Goal: Task Accomplishment & Management: Manage account settings

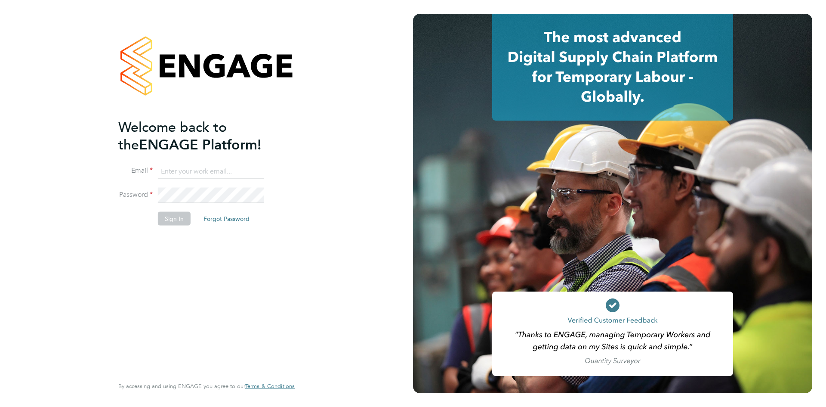
type input "MSPS@randstadcpe.com"
click at [184, 219] on button "Sign In" at bounding box center [174, 219] width 33 height 14
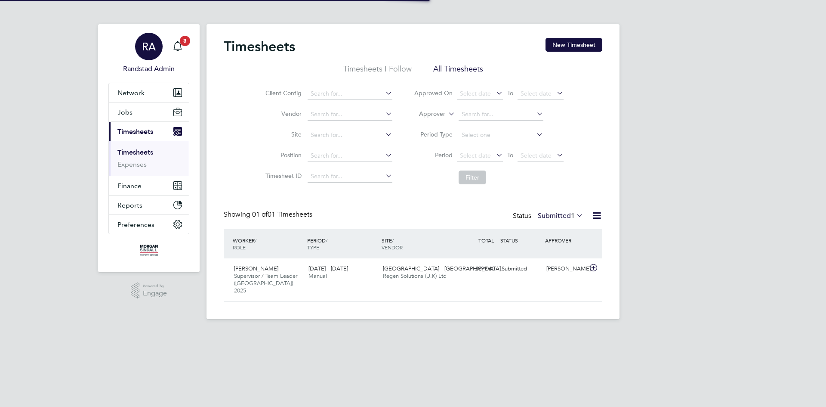
scroll to position [22, 75]
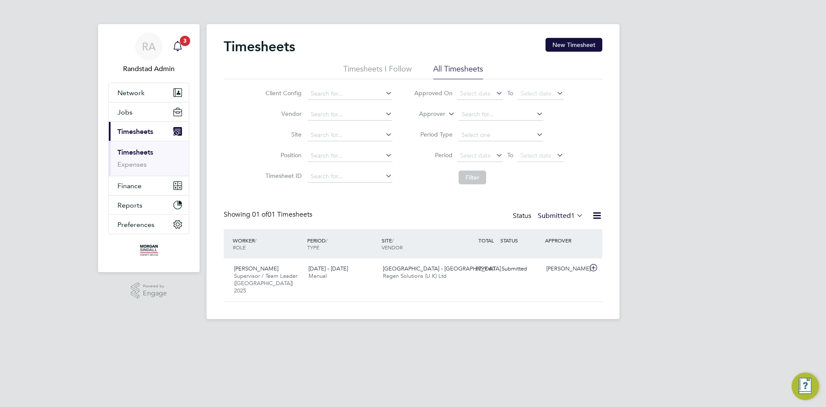
click at [173, 43] on icon "Main navigation" at bounding box center [178, 46] width 10 height 10
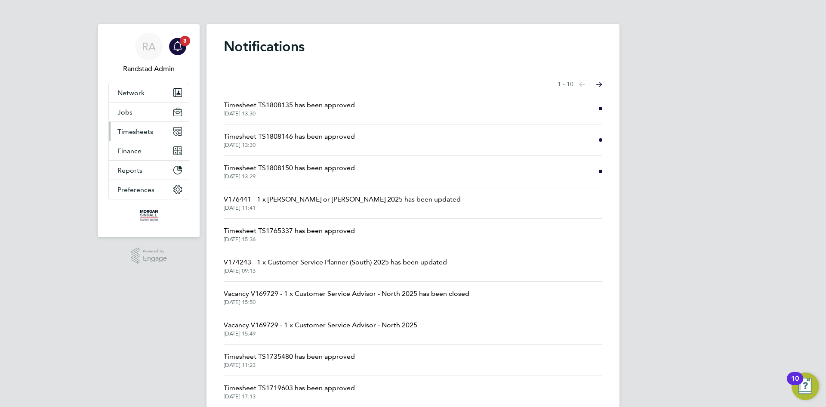
click at [133, 129] on span "Timesheets" at bounding box center [135, 131] width 36 height 8
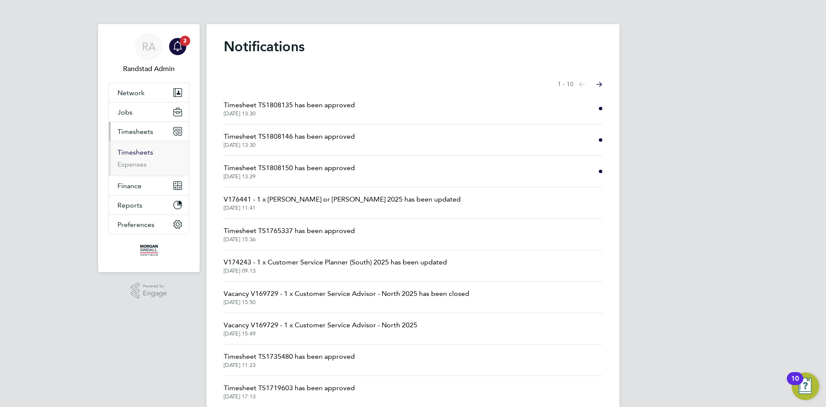
click at [128, 153] on link "Timesheets" at bounding box center [135, 152] width 36 height 8
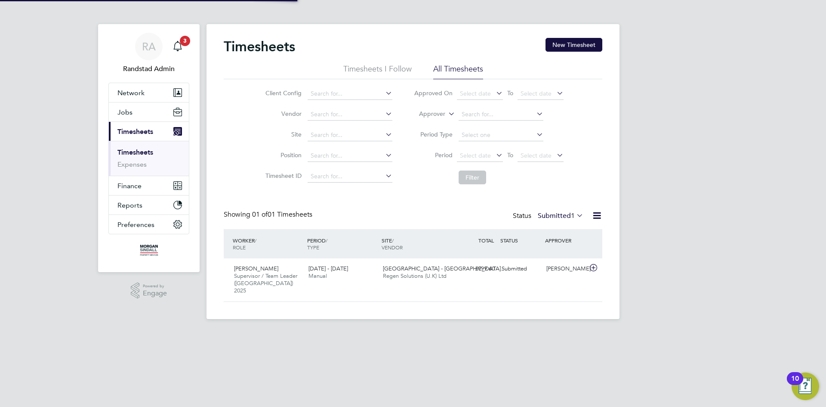
scroll to position [22, 75]
click at [146, 94] on button "Network" at bounding box center [149, 92] width 80 height 19
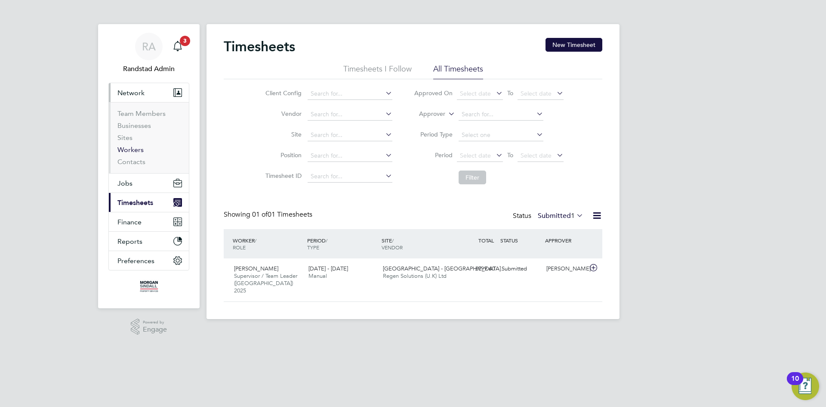
click at [136, 145] on link "Workers" at bounding box center [130, 149] width 26 height 8
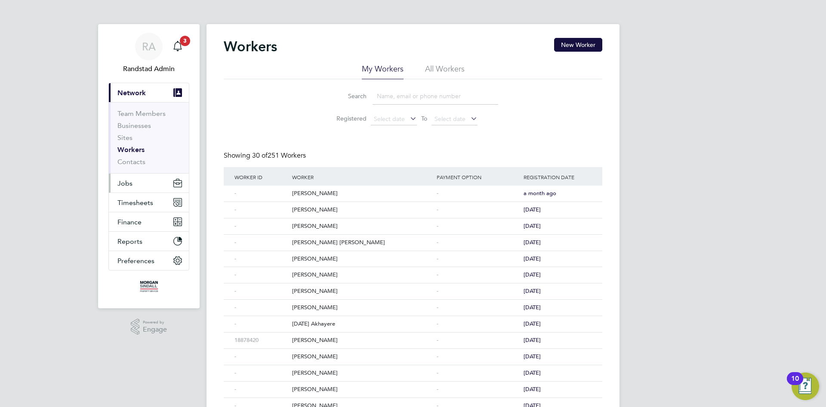
click at [142, 174] on button "Jobs" at bounding box center [149, 182] width 80 height 19
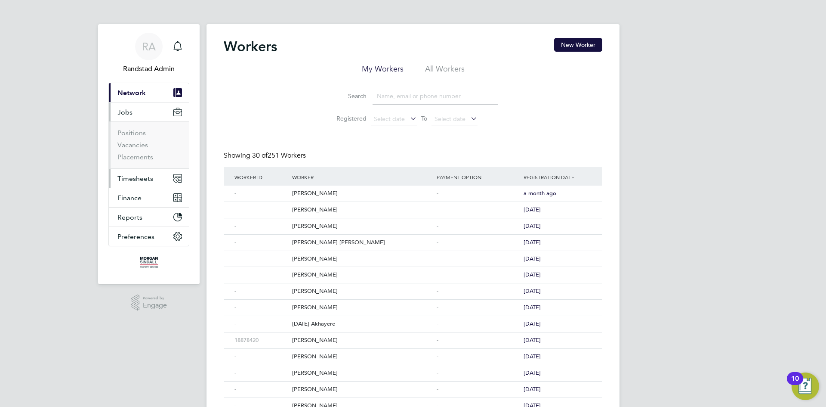
click at [130, 179] on span "Timesheets" at bounding box center [135, 178] width 36 height 8
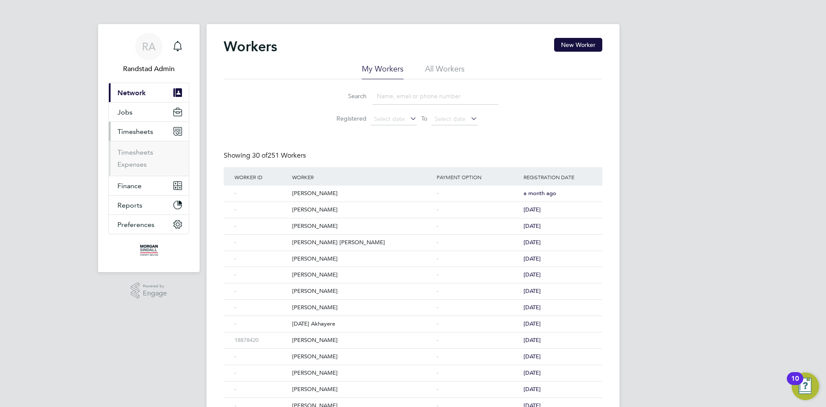
click at [127, 156] on li "Timesheets" at bounding box center [149, 154] width 65 height 12
click at [127, 154] on link "Timesheets" at bounding box center [135, 152] width 36 height 8
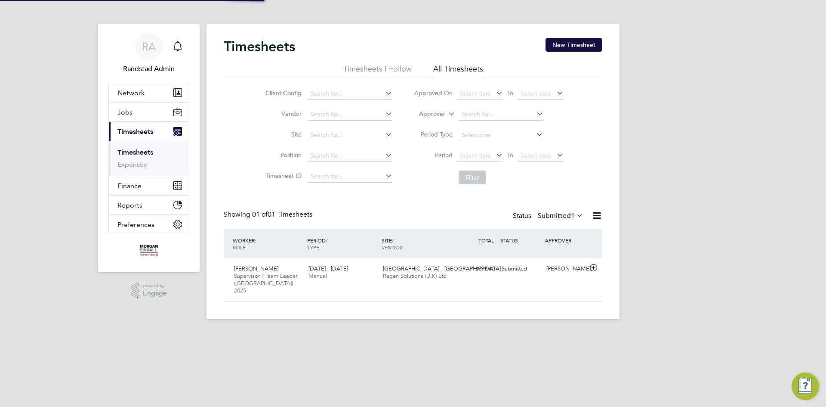
scroll to position [22, 75]
click at [431, 114] on label "Approver" at bounding box center [426, 114] width 39 height 9
click at [278, 121] on li "Vendor" at bounding box center [327, 114] width 151 height 21
click at [141, 110] on button "Jobs" at bounding box center [149, 111] width 80 height 19
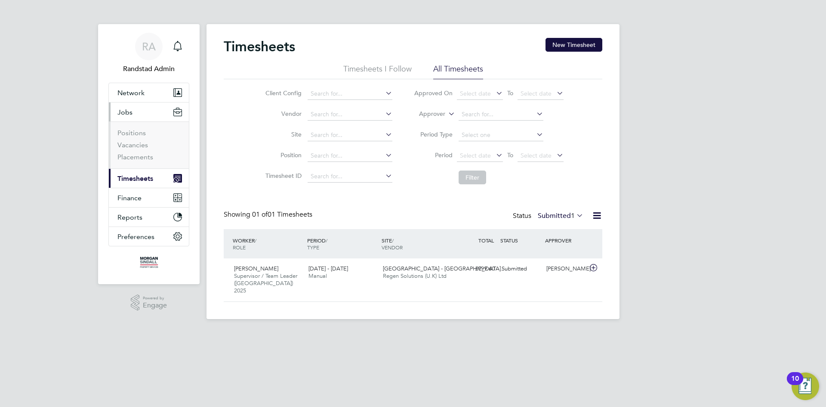
click at [139, 152] on li "Vacancies" at bounding box center [149, 147] width 65 height 12
click at [139, 154] on link "Placements" at bounding box center [135, 157] width 36 height 8
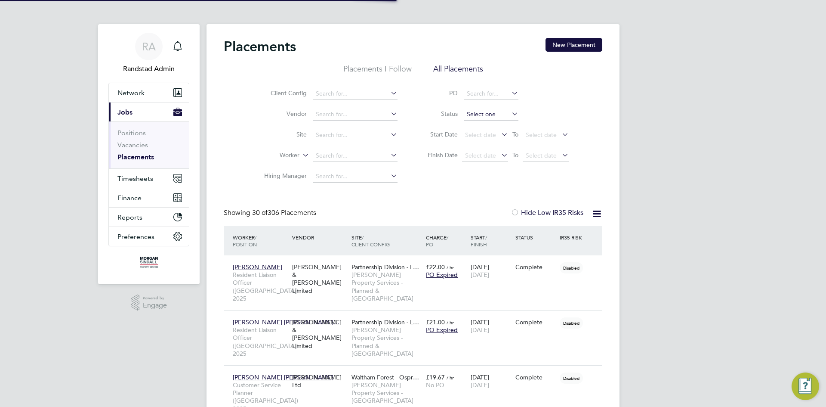
click at [473, 113] on input at bounding box center [491, 114] width 55 height 12
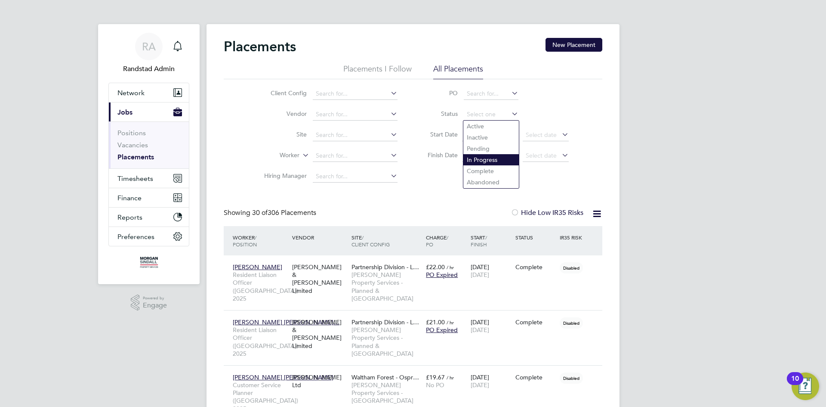
click at [485, 163] on li "In Progress" at bounding box center [492, 159] width 56 height 11
type input "In Progress"
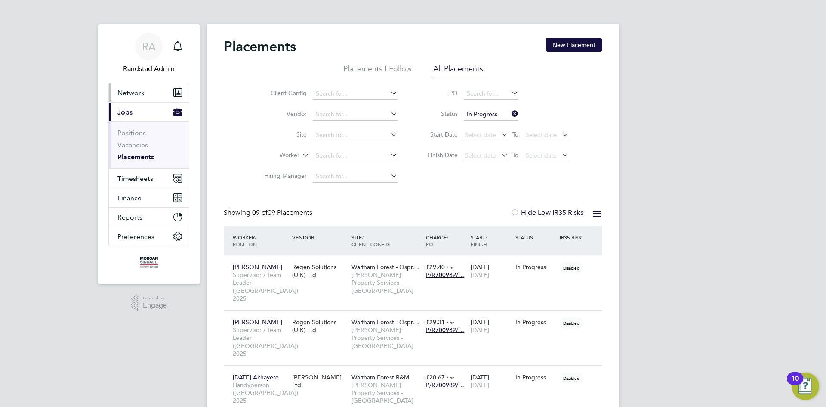
click at [131, 93] on span "Network" at bounding box center [130, 93] width 27 height 8
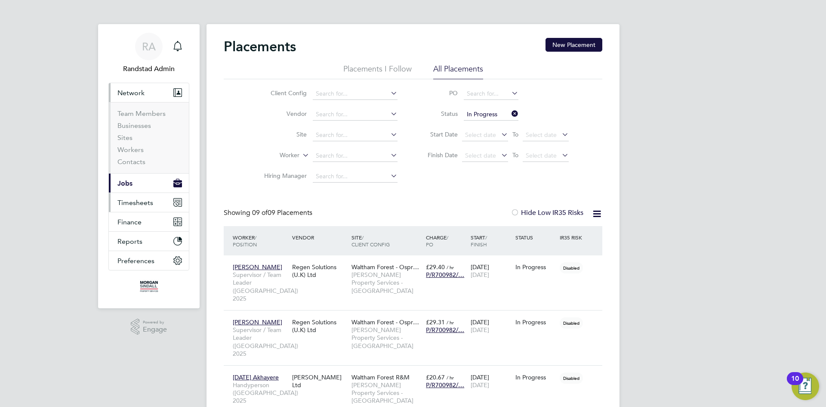
click at [148, 197] on button "Timesheets" at bounding box center [149, 202] width 80 height 19
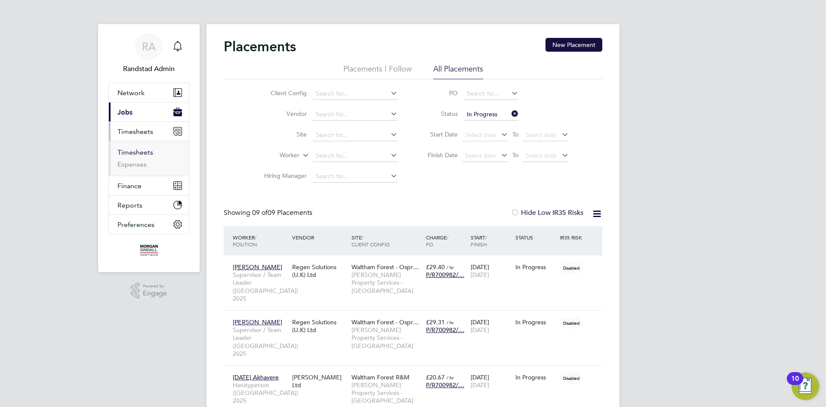
click at [134, 155] on link "Timesheets" at bounding box center [135, 152] width 36 height 8
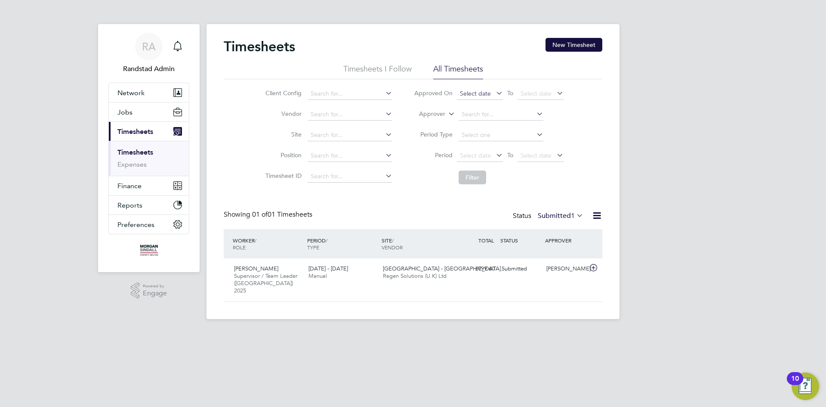
click at [457, 96] on span "Select date" at bounding box center [480, 94] width 46 height 12
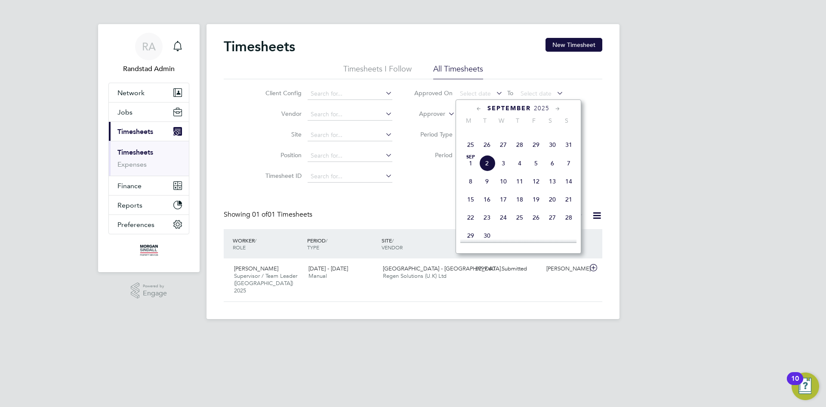
click at [468, 153] on span "25" at bounding box center [471, 144] width 16 height 16
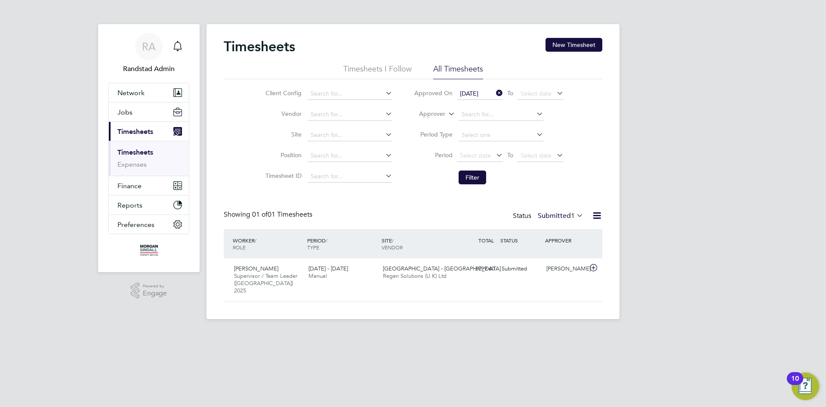
click at [508, 91] on span "To" at bounding box center [510, 92] width 11 height 11
click at [519, 93] on span "Select date" at bounding box center [541, 94] width 46 height 12
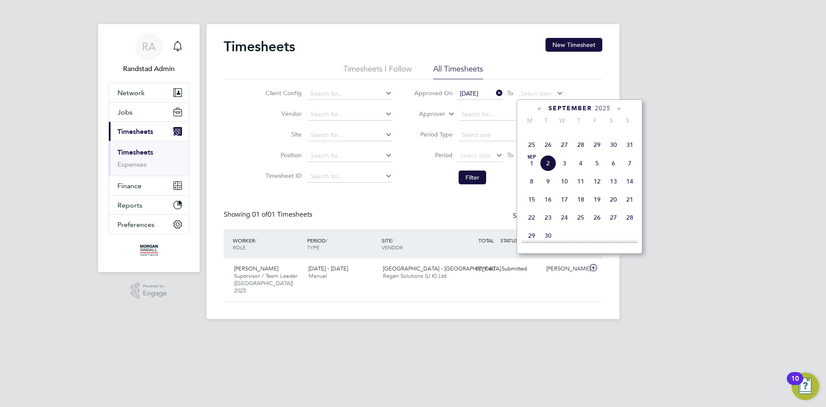
click at [612, 153] on span "30" at bounding box center [614, 144] width 16 height 16
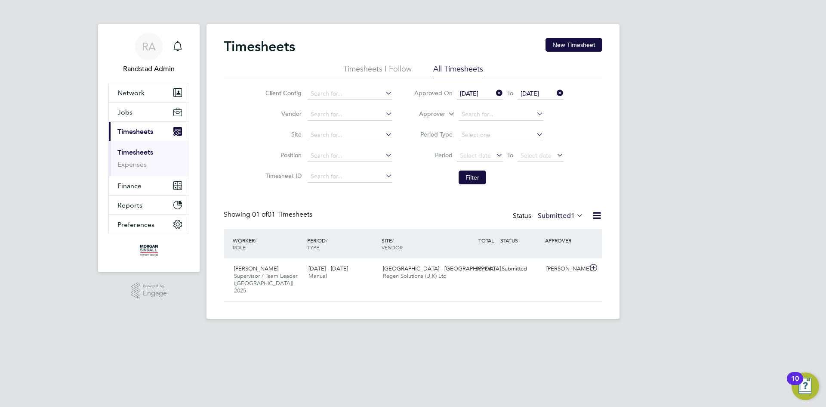
click at [478, 92] on span "[DATE]" at bounding box center [469, 94] width 19 height 8
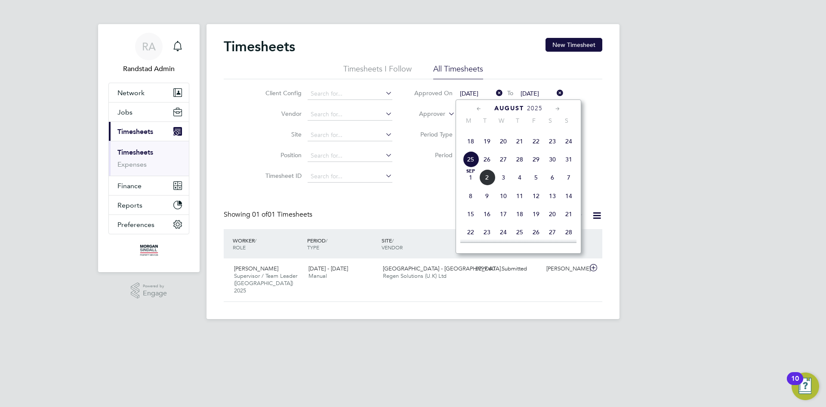
click at [474, 149] on span "18" at bounding box center [471, 141] width 16 height 16
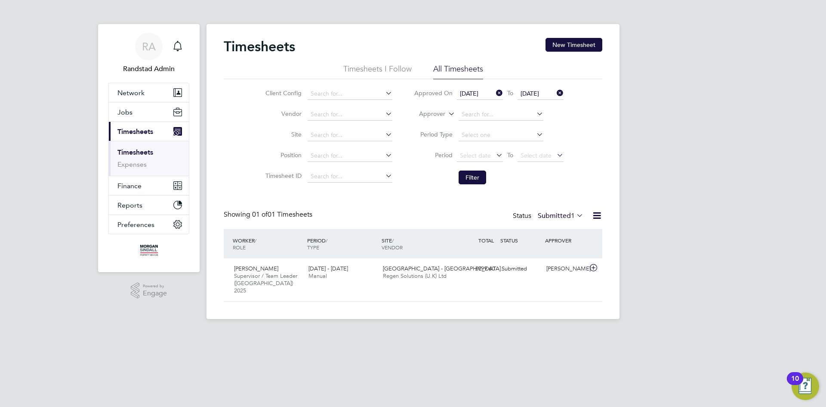
click at [479, 92] on span "[DATE]" at bounding box center [469, 94] width 19 height 8
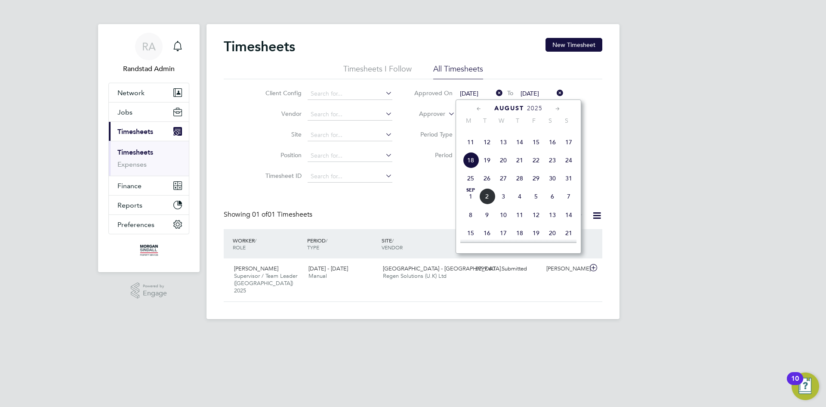
click at [471, 186] on span "25" at bounding box center [471, 178] width 16 height 16
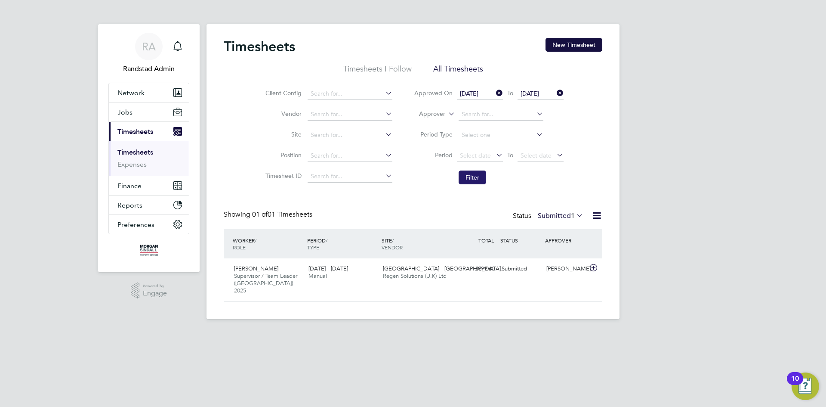
click at [468, 175] on button "Filter" at bounding box center [473, 177] width 28 height 14
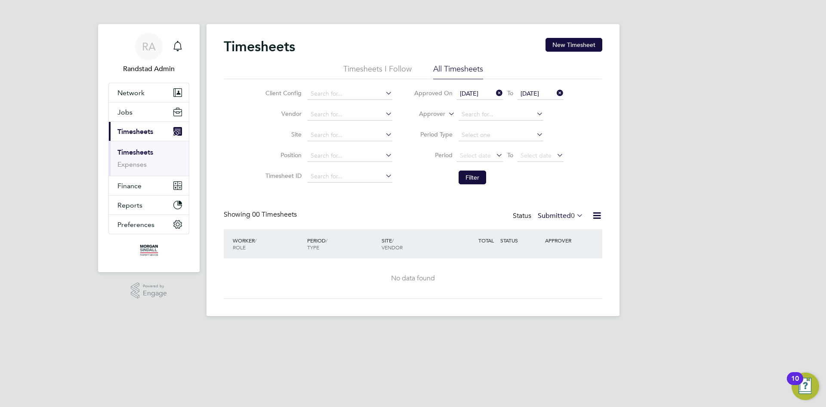
click at [481, 88] on span "[DATE]" at bounding box center [480, 94] width 46 height 12
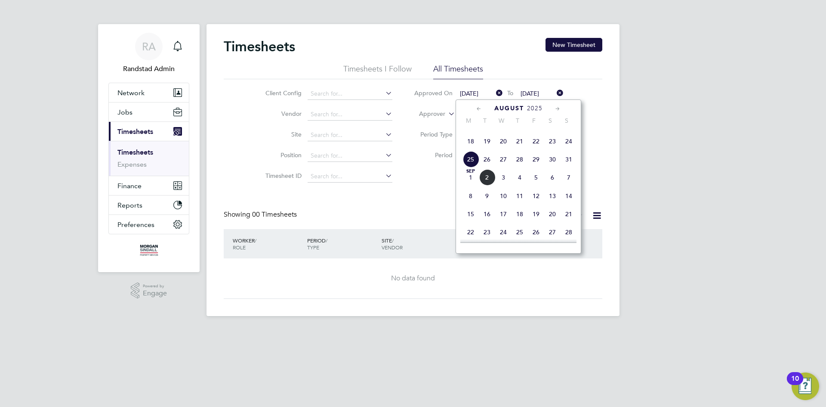
click at [468, 131] on span "11" at bounding box center [471, 123] width 16 height 16
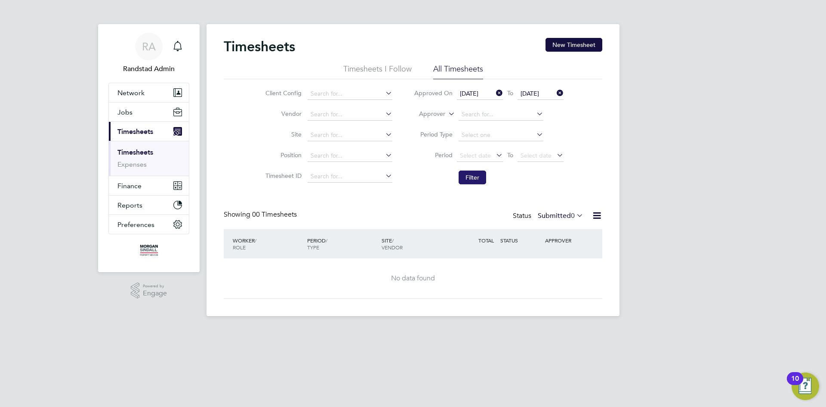
click at [471, 177] on button "Filter" at bounding box center [473, 177] width 28 height 14
click at [533, 90] on span "[DATE]" at bounding box center [530, 94] width 19 height 8
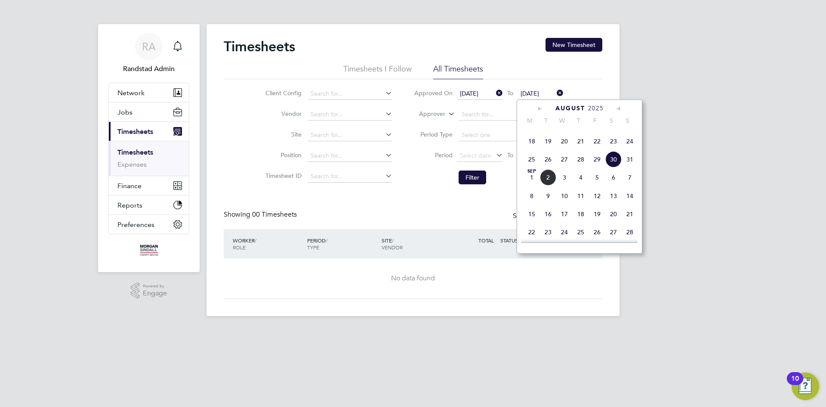
click at [603, 185] on span "5" at bounding box center [597, 177] width 16 height 16
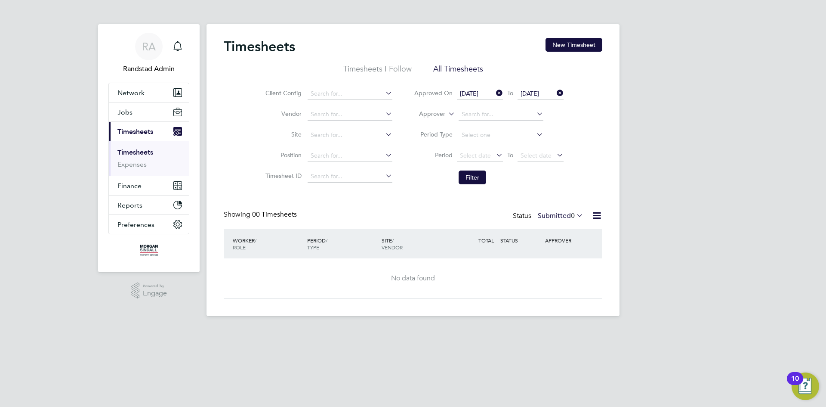
click at [537, 98] on span "[DATE]" at bounding box center [541, 94] width 46 height 12
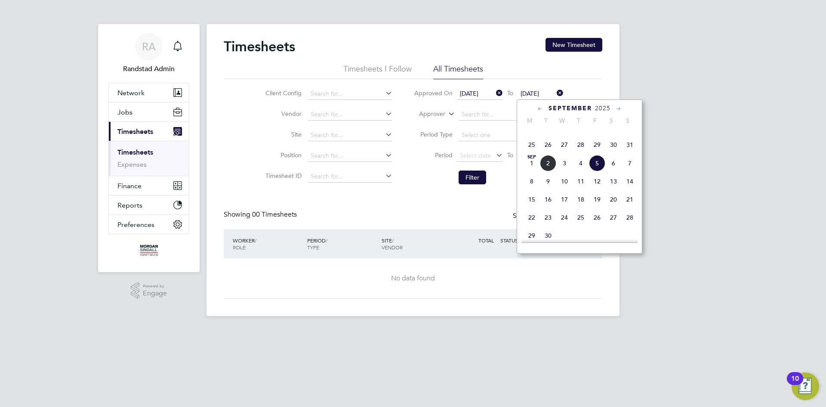
click at [612, 171] on span "6" at bounding box center [614, 163] width 16 height 16
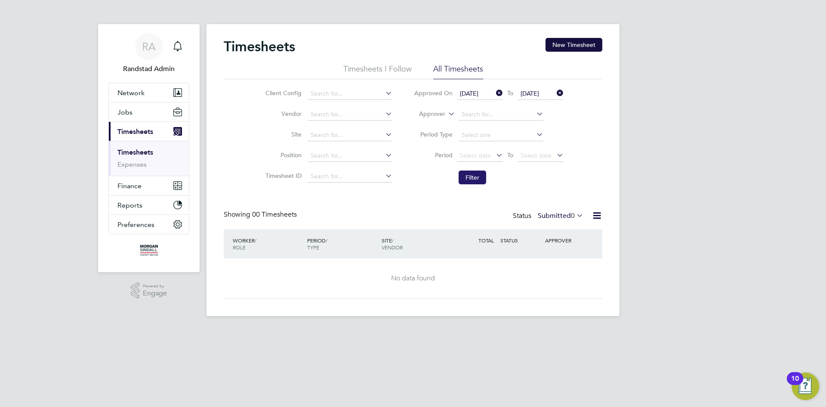
click at [470, 180] on button "Filter" at bounding box center [473, 177] width 28 height 14
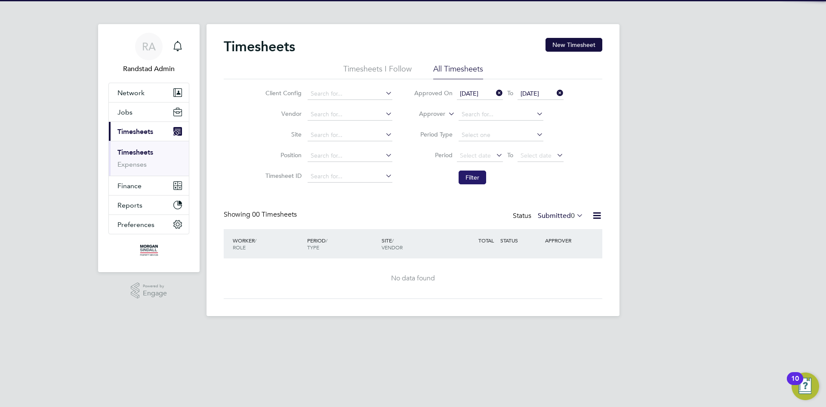
click at [470, 180] on button "Filter" at bounding box center [473, 177] width 28 height 14
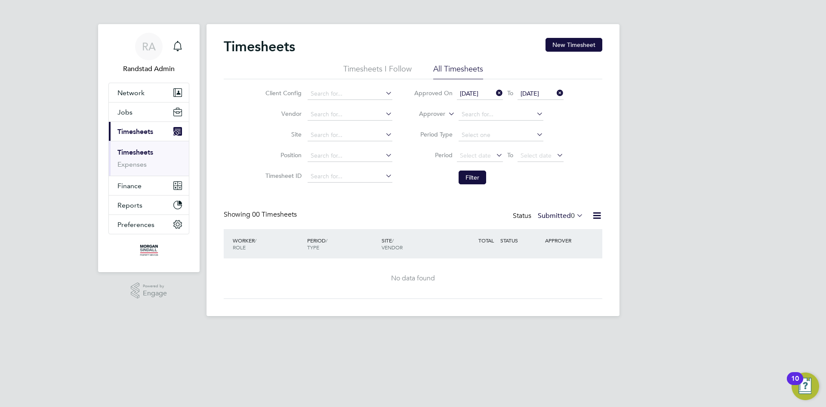
click at [473, 94] on span "[DATE]" at bounding box center [469, 94] width 19 height 8
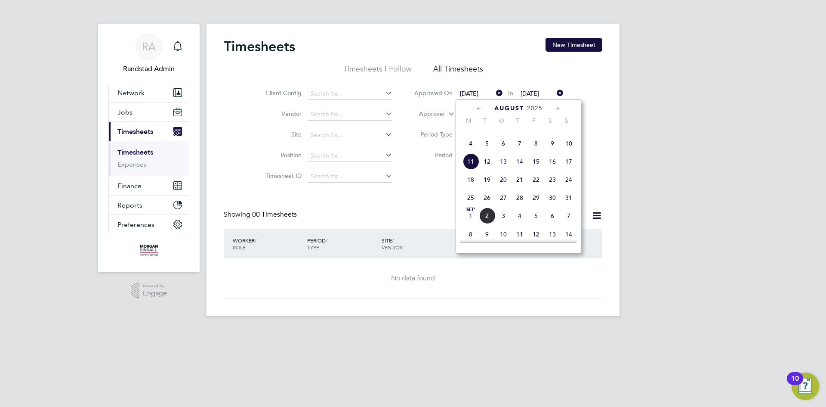
click at [469, 151] on span "4" at bounding box center [471, 143] width 16 height 16
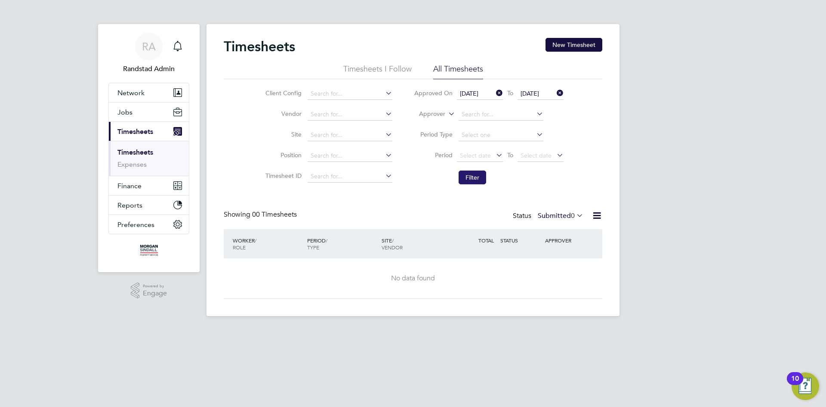
click at [481, 177] on button "Filter" at bounding box center [473, 177] width 28 height 14
click at [556, 212] on label "Submitted 0" at bounding box center [561, 215] width 46 height 9
click at [554, 266] on li "Approved" at bounding box center [556, 267] width 40 height 12
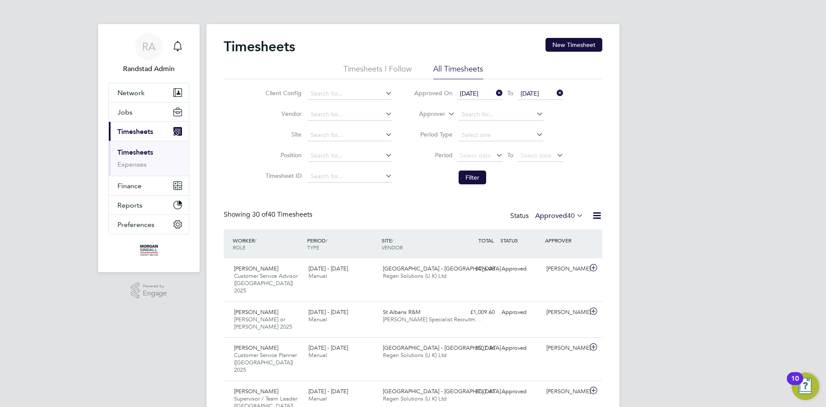
click at [494, 93] on icon at bounding box center [494, 93] width 0 height 12
click at [555, 93] on icon at bounding box center [555, 93] width 0 height 12
click at [116, 97] on button "Network" at bounding box center [149, 92] width 80 height 19
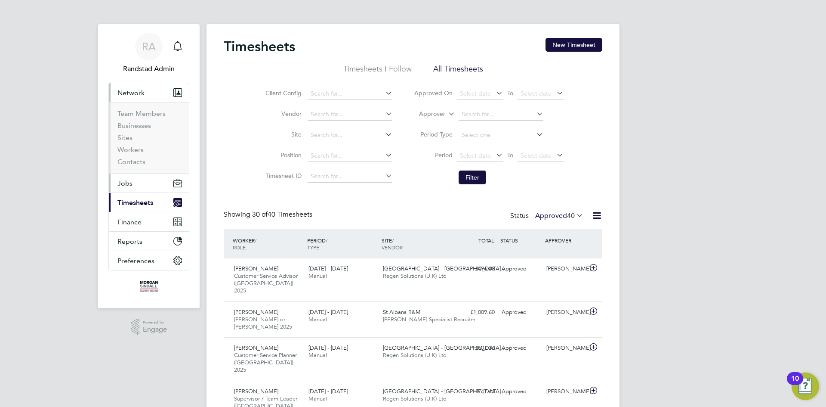
click at [125, 176] on button "Jobs" at bounding box center [149, 182] width 80 height 19
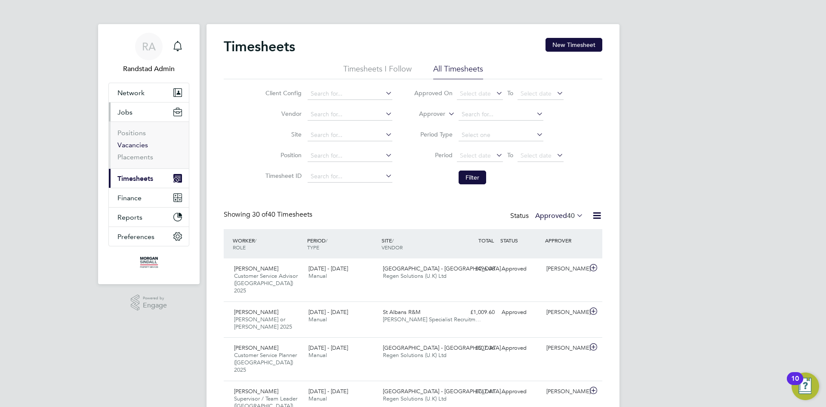
click at [123, 147] on link "Vacancies" at bounding box center [132, 145] width 31 height 8
